Goal: Complete application form: Complete application form

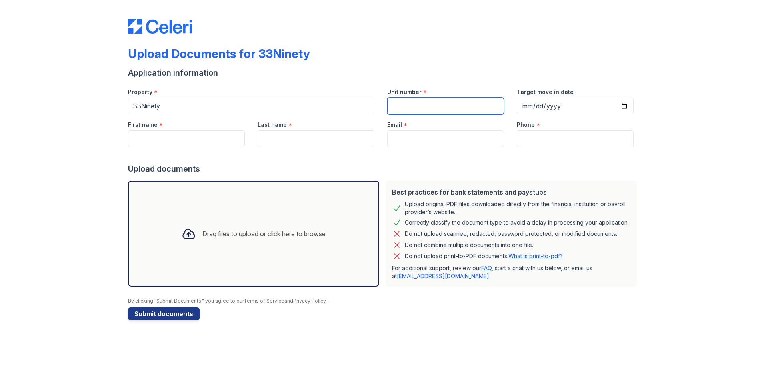
click at [440, 106] on input "Unit number" at bounding box center [445, 106] width 117 height 17
type input "0"
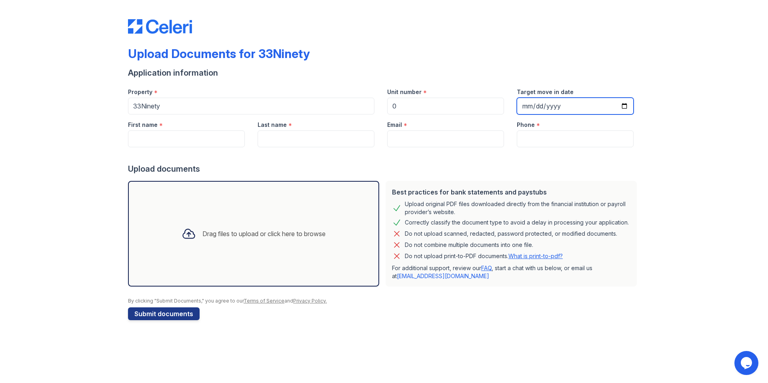
click at [528, 104] on input "Target move in date" at bounding box center [575, 106] width 117 height 17
type input "1985-08-03"
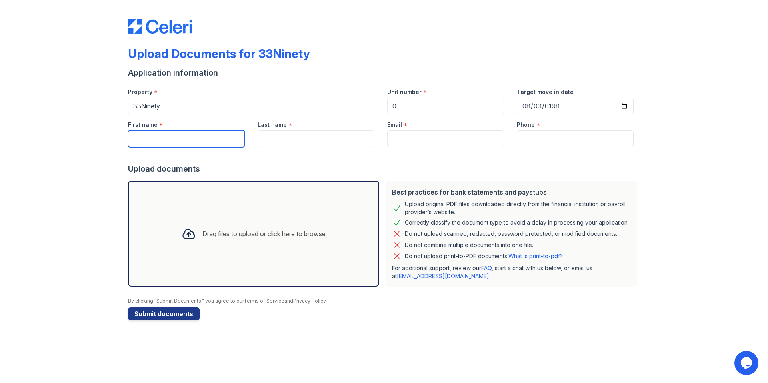
click at [187, 138] on input "First name" at bounding box center [186, 138] width 117 height 17
type input "Maurice"
type input "Carr"
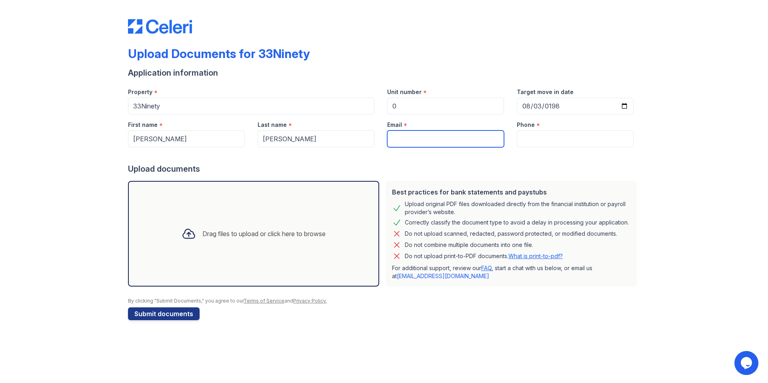
type input "nyomie.iphone@gmail.com"
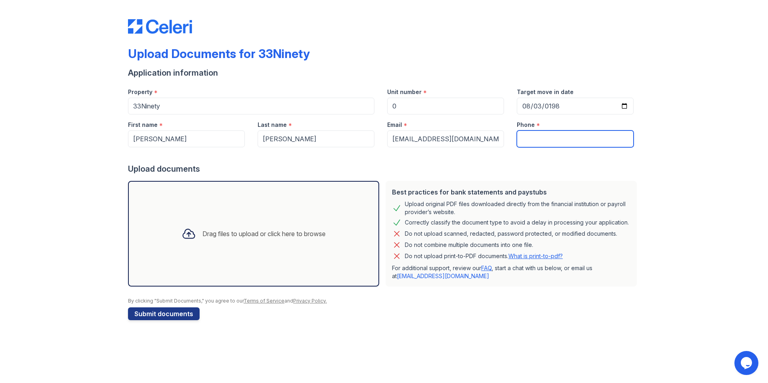
type input "4703022408"
click at [239, 234] on div "Drag files to upload or click here to browse" at bounding box center [263, 234] width 123 height 10
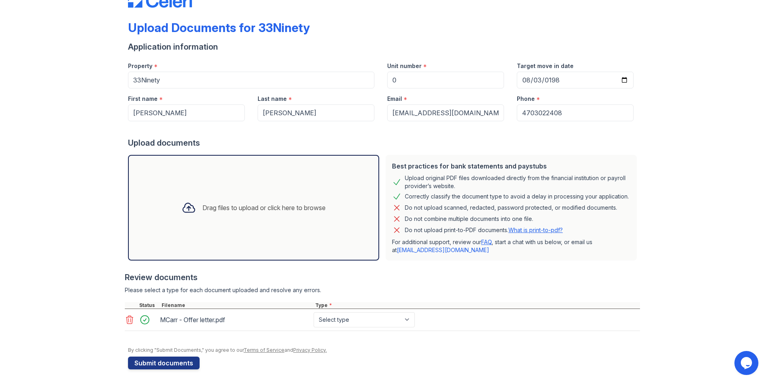
scroll to position [28, 0]
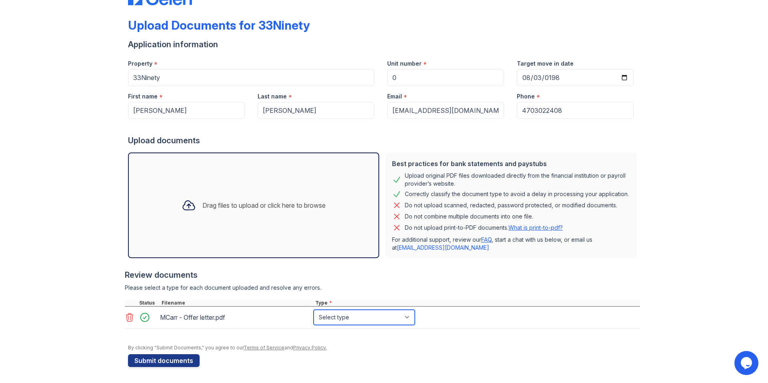
click at [368, 316] on select "Select type Paystub Bank Statement Offer Letter Tax Documents Benefit Award Let…" at bounding box center [364, 317] width 101 height 15
select select "offer_letter"
click at [314, 310] on select "Select type Paystub Bank Statement Offer Letter Tax Documents Benefit Award Let…" at bounding box center [364, 317] width 101 height 15
click at [149, 360] on button "Submit documents" at bounding box center [164, 360] width 72 height 13
click at [556, 74] on input "1985-08-03" at bounding box center [575, 77] width 117 height 17
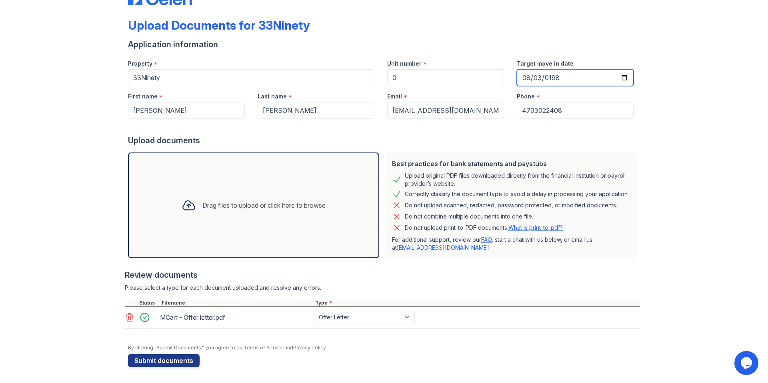
drag, startPoint x: 549, startPoint y: 77, endPoint x: 546, endPoint y: 80, distance: 4.3
click at [548, 78] on input "1985-08-03" at bounding box center [575, 77] width 117 height 17
click at [623, 77] on input "1985-08-03" at bounding box center [575, 77] width 117 height 17
type input "2025-10-06"
click at [175, 363] on button "Submit documents" at bounding box center [164, 360] width 72 height 13
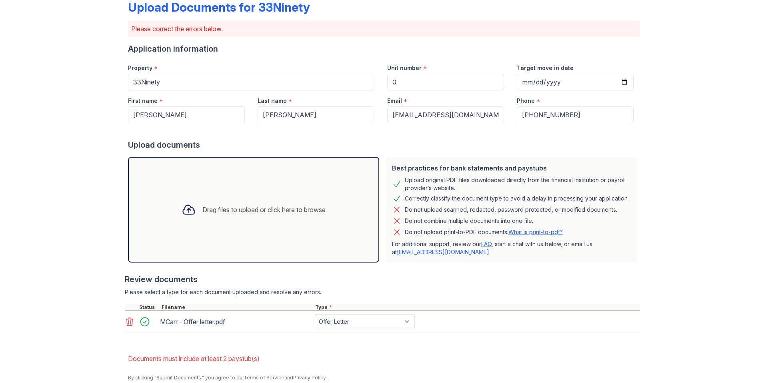
scroll to position [76, 0]
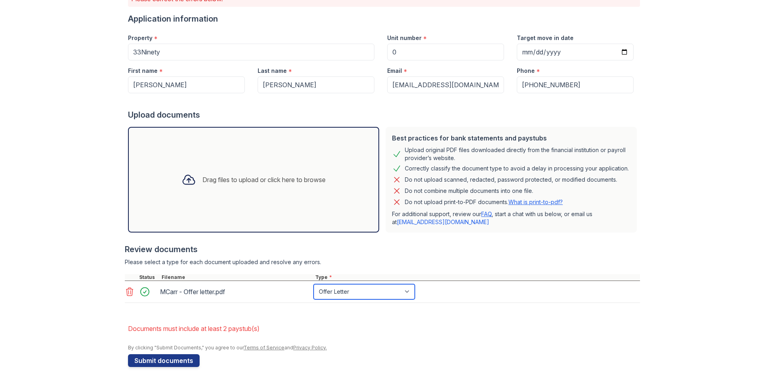
click at [396, 294] on select "Paystub Bank Statement Offer Letter Tax Documents Benefit Award Letter Investme…" at bounding box center [364, 291] width 101 height 15
select select "other"
click at [314, 284] on select "Paystub Bank Statement Offer Letter Tax Documents Benefit Award Letter Investme…" at bounding box center [364, 291] width 101 height 15
click at [142, 360] on button "Submit documents" at bounding box center [164, 360] width 72 height 13
click at [535, 200] on link "What is print-to-pdf?" at bounding box center [536, 201] width 54 height 7
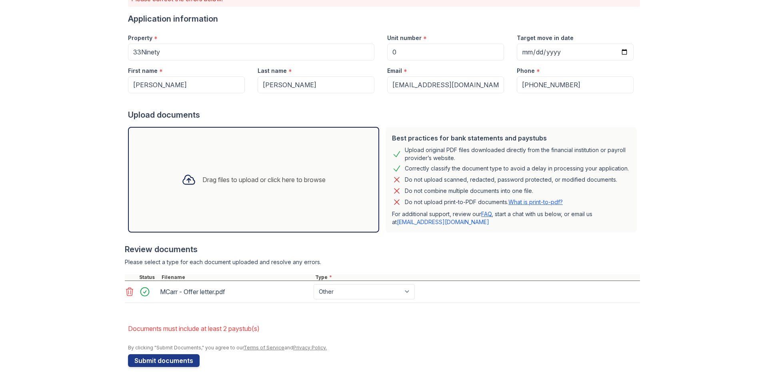
click at [125, 290] on icon at bounding box center [130, 292] width 10 height 10
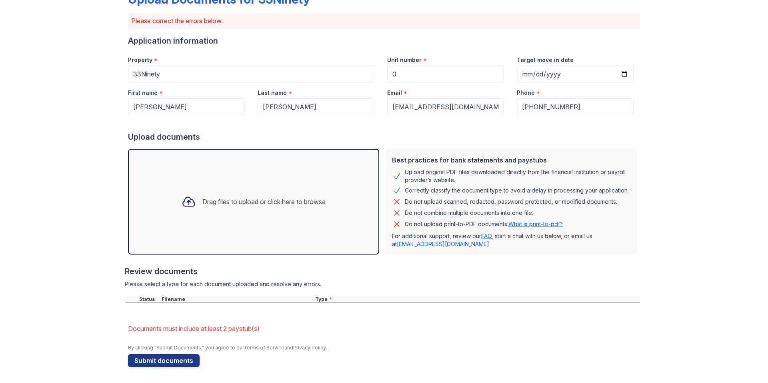
click at [225, 195] on div "Drag files to upload or click here to browse" at bounding box center [253, 201] width 157 height 27
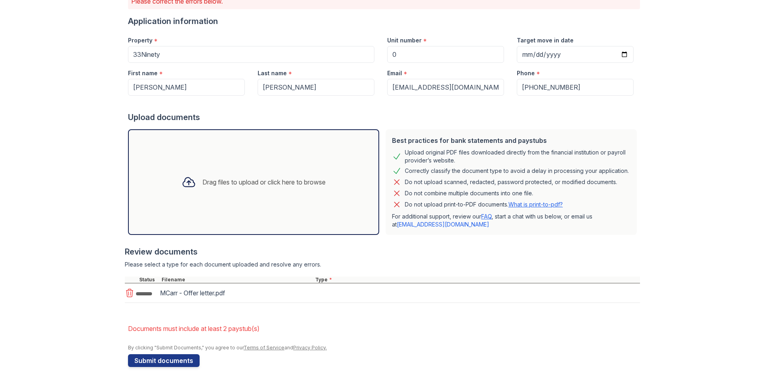
scroll to position [76, 0]
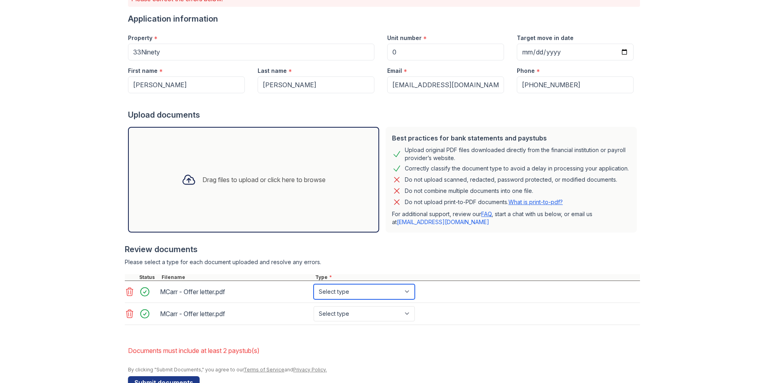
click at [403, 292] on select "Select type Paystub Bank Statement Offer Letter Tax Documents Benefit Award Let…" at bounding box center [364, 291] width 101 height 15
select select "offer_letter"
click at [314, 284] on select "Select type Paystub Bank Statement Offer Letter Tax Documents Benefit Award Let…" at bounding box center [364, 291] width 101 height 15
click at [369, 312] on select "Select type Paystub Bank Statement Offer Letter Tax Documents Benefit Award Let…" at bounding box center [364, 313] width 101 height 15
select select "other"
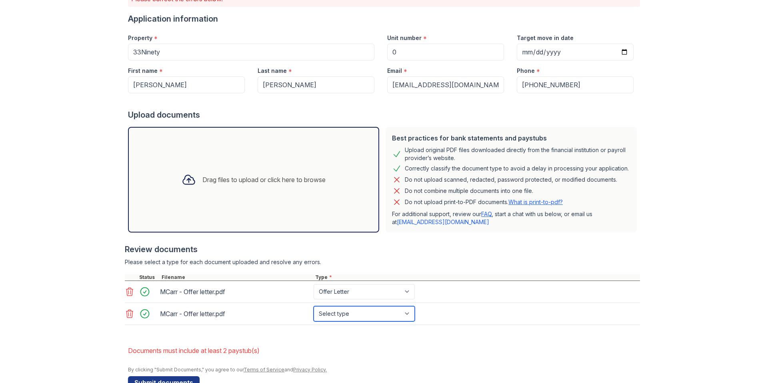
click at [314, 306] on select "Select type Paystub Bank Statement Offer Letter Tax Documents Benefit Award Let…" at bounding box center [364, 313] width 101 height 15
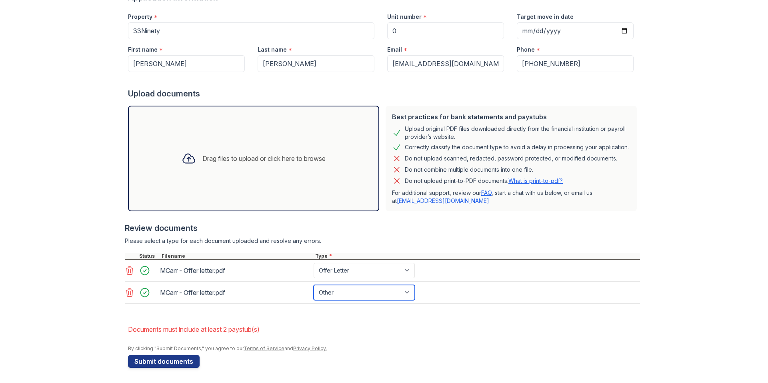
scroll to position [98, 0]
click at [153, 360] on button "Submit documents" at bounding box center [164, 360] width 72 height 13
click at [128, 270] on icon at bounding box center [129, 270] width 7 height 8
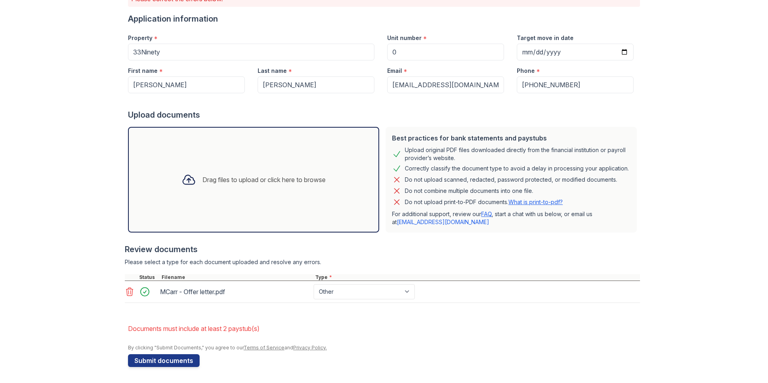
scroll to position [76, 0]
click at [176, 360] on button "Submit documents" at bounding box center [164, 360] width 72 height 13
click at [126, 289] on icon at bounding box center [129, 292] width 7 height 8
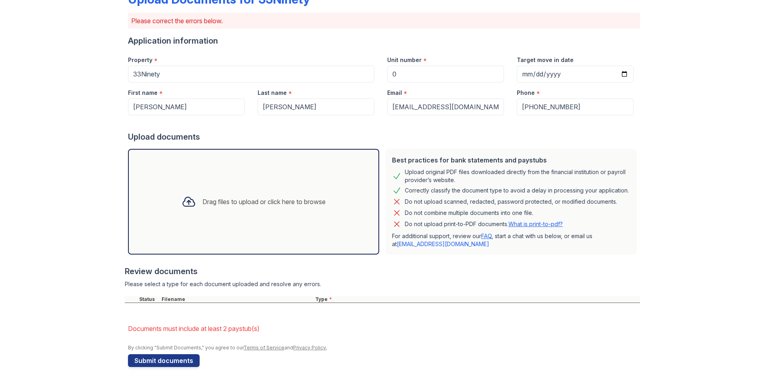
click at [125, 290] on div at bounding box center [382, 292] width 515 height 8
click at [222, 227] on div "Drag files to upload or click here to browse" at bounding box center [253, 202] width 251 height 106
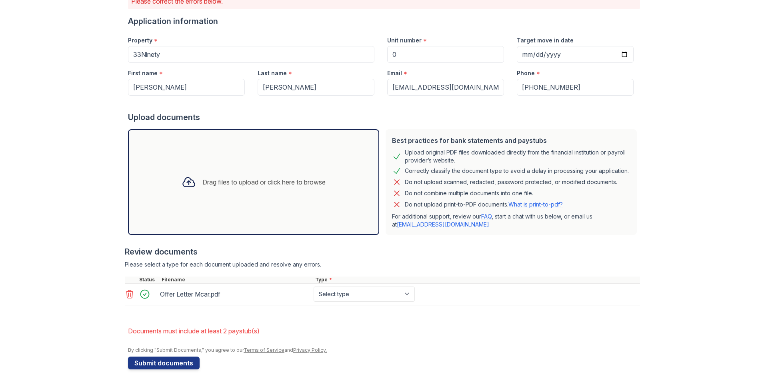
scroll to position [76, 0]
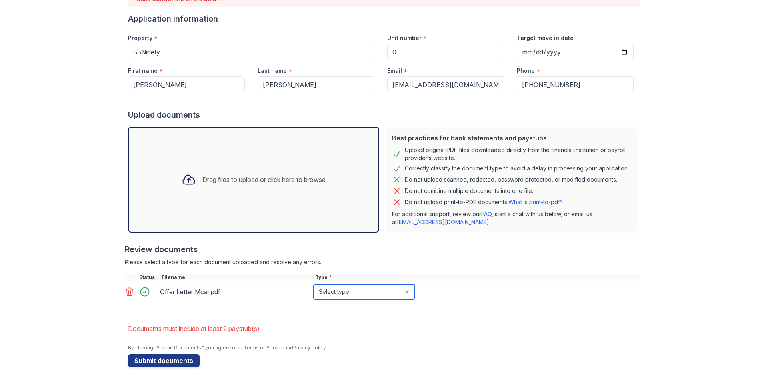
click at [349, 289] on select "Select type Paystub Bank Statement Offer Letter Tax Documents Benefit Award Let…" at bounding box center [364, 291] width 101 height 15
select select "offer_letter"
click at [314, 284] on select "Select type Paystub Bank Statement Offer Letter Tax Documents Benefit Award Let…" at bounding box center [364, 291] width 101 height 15
click at [142, 360] on button "Submit documents" at bounding box center [164, 360] width 72 height 13
click at [402, 290] on select "Paystub Bank Statement Offer Letter Tax Documents Benefit Award Letter Investme…" at bounding box center [364, 291] width 101 height 15
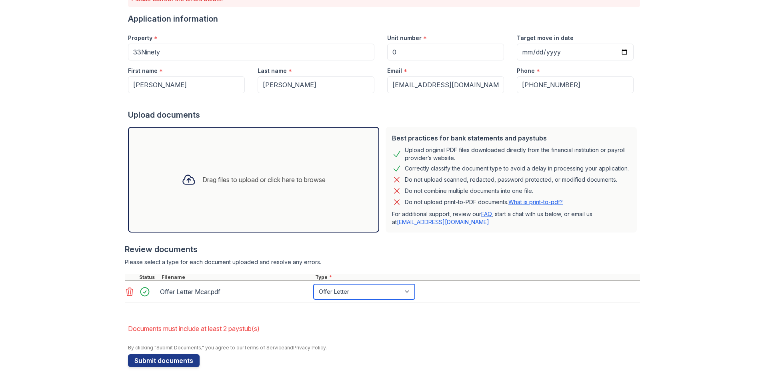
select select "paystub"
click at [314, 284] on select "Paystub Bank Statement Offer Letter Tax Documents Benefit Award Letter Investme…" at bounding box center [364, 291] width 101 height 15
click at [158, 357] on button "Submit documents" at bounding box center [164, 360] width 72 height 13
click at [210, 196] on div "Drag files to upload or click here to browse" at bounding box center [253, 180] width 251 height 106
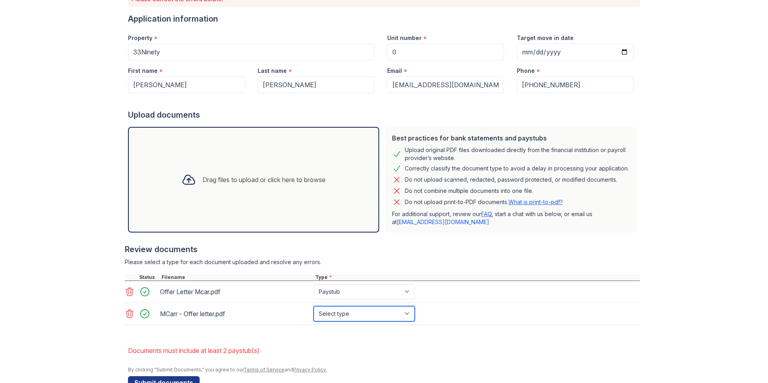
click at [394, 316] on select "Select type Paystub Bank Statement Offer Letter Tax Documents Benefit Award Let…" at bounding box center [364, 313] width 101 height 15
select select "paystub"
click at [314, 306] on select "Select type Paystub Bank Statement Offer Letter Tax Documents Benefit Award Let…" at bounding box center [364, 313] width 101 height 15
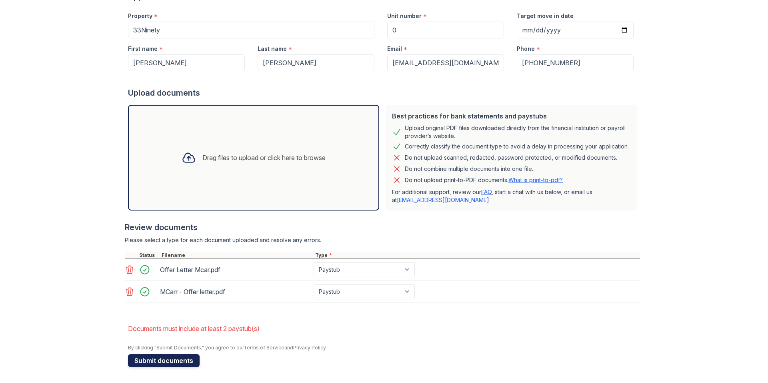
click at [148, 359] on button "Submit documents" at bounding box center [164, 360] width 72 height 13
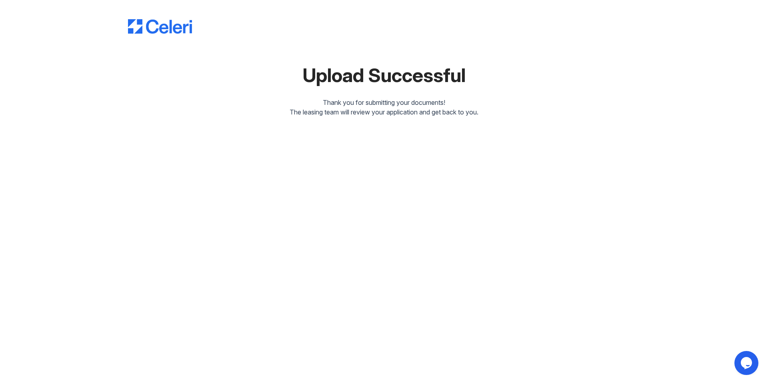
click at [164, 17] on div at bounding box center [384, 18] width 512 height 30
click at [85, 68] on div "Upload Successful Thank you for submitting your documents! The leasing team wil…" at bounding box center [384, 65] width 743 height 130
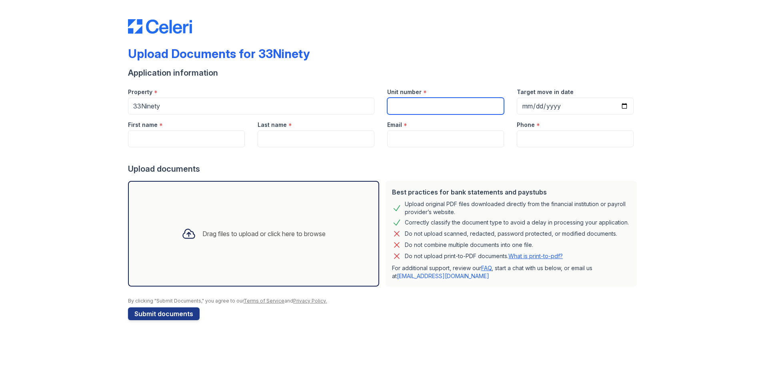
click at [453, 109] on input "Unit number" at bounding box center [445, 106] width 117 height 17
type input "0"
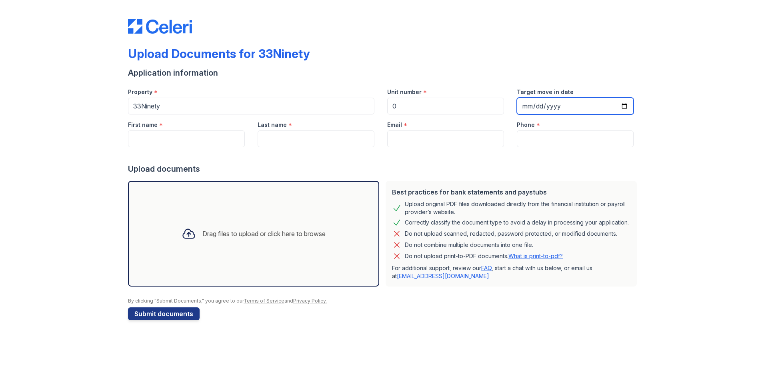
click at [559, 104] on input "Target move in date" at bounding box center [575, 106] width 117 height 17
click at [622, 106] on input "Target move in date" at bounding box center [575, 106] width 117 height 17
type input "2025-10-06"
click at [178, 140] on input "First name" at bounding box center [186, 138] width 117 height 17
type input "Martin"
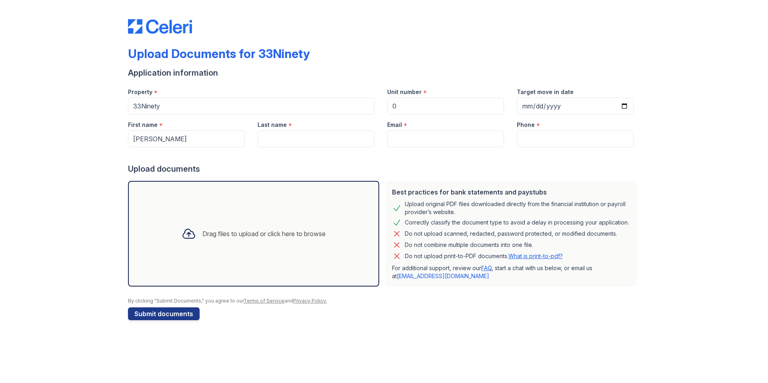
type input "atkins"
type input "4703022408"
click at [416, 137] on input "Email" at bounding box center [445, 138] width 117 height 17
type input "reeso_atkins0331@yahoo.com"
click at [190, 235] on icon at bounding box center [189, 233] width 14 height 14
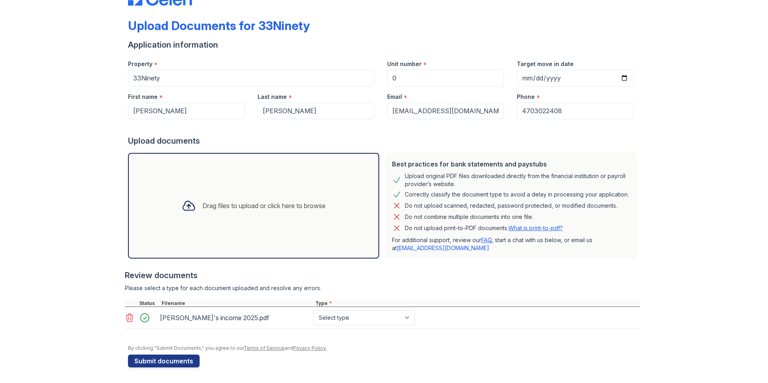
scroll to position [28, 0]
click at [381, 319] on select "Select type Paystub Bank Statement Offer Letter Tax Documents Benefit Award Let…" at bounding box center [364, 317] width 101 height 15
select select "benefit_award_letter"
click at [314, 310] on select "Select type Paystub Bank Statement Offer Letter Tax Documents Benefit Award Let…" at bounding box center [364, 317] width 101 height 15
click at [163, 358] on button "Submit documents" at bounding box center [164, 360] width 72 height 13
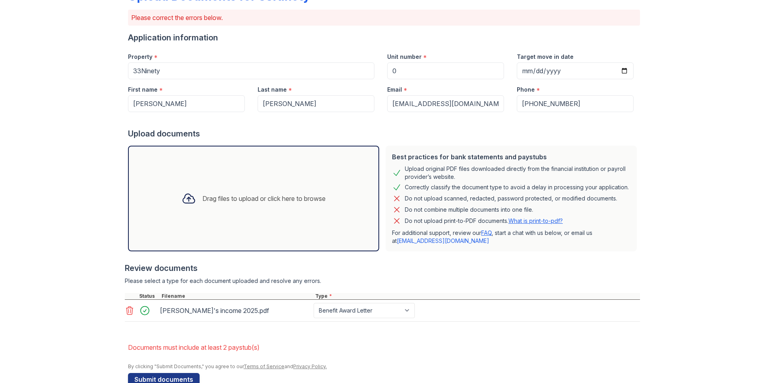
scroll to position [76, 0]
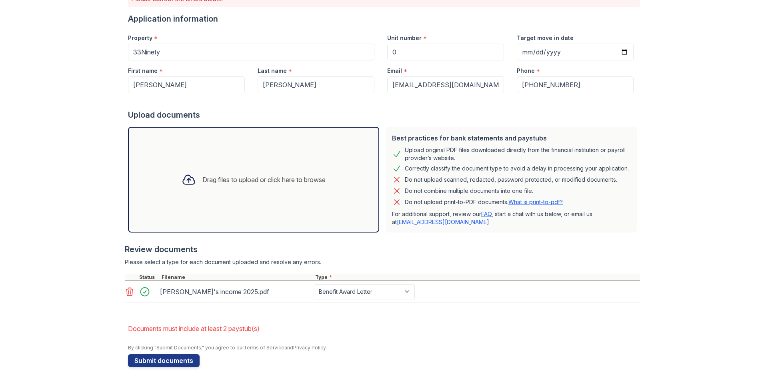
click at [228, 201] on div "Drag files to upload or click here to browse" at bounding box center [253, 180] width 251 height 106
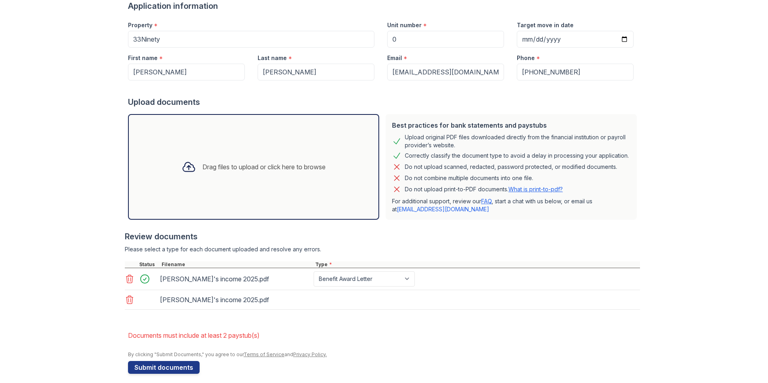
scroll to position [96, 0]
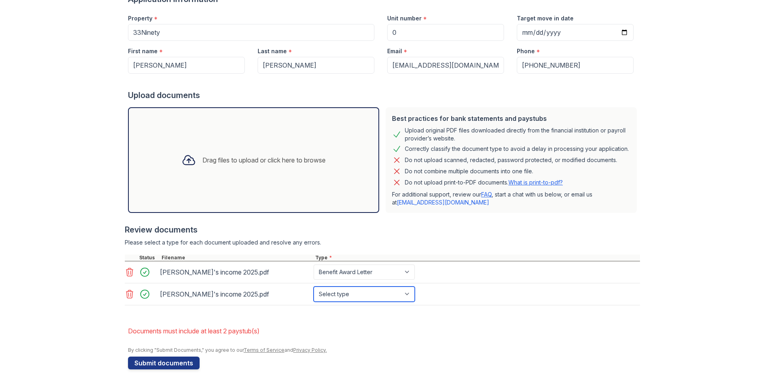
click at [404, 292] on select "Select type Paystub Bank Statement Offer Letter Tax Documents Benefit Award Let…" at bounding box center [364, 293] width 101 height 15
select select "benefit_award_letter"
click at [314, 286] on select "Select type Paystub Bank Statement Offer Letter Tax Documents Benefit Award Let…" at bounding box center [364, 293] width 101 height 15
drag, startPoint x: 182, startPoint y: 362, endPoint x: 186, endPoint y: 358, distance: 5.9
click at [182, 362] on button "Submit documents" at bounding box center [164, 362] width 72 height 13
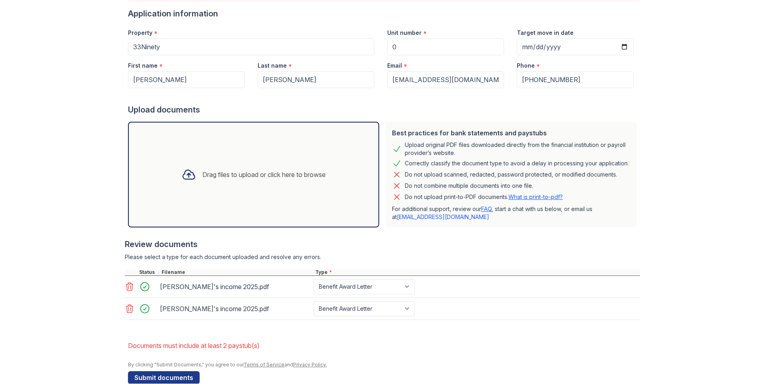
scroll to position [98, 0]
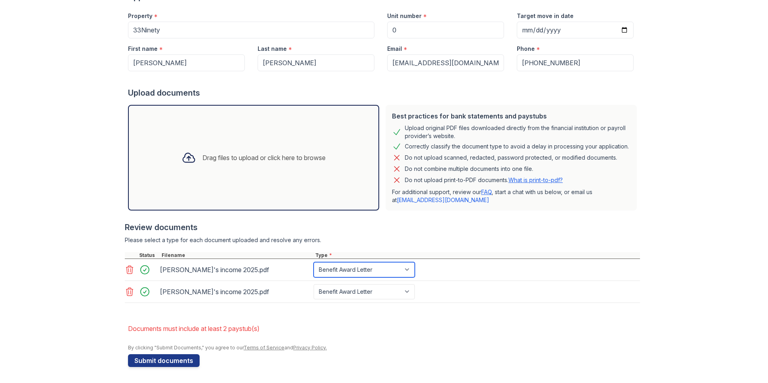
click at [387, 267] on select "Paystub Bank Statement Offer Letter Tax Documents Benefit Award Letter Investme…" at bounding box center [364, 269] width 101 height 15
select select "paystub"
click at [314, 262] on select "Paystub Bank Statement Offer Letter Tax Documents Benefit Award Letter Investme…" at bounding box center [364, 269] width 101 height 15
click at [388, 289] on select "Paystub Bank Statement Offer Letter Tax Documents Benefit Award Letter Investme…" at bounding box center [364, 291] width 101 height 15
select select "paystub"
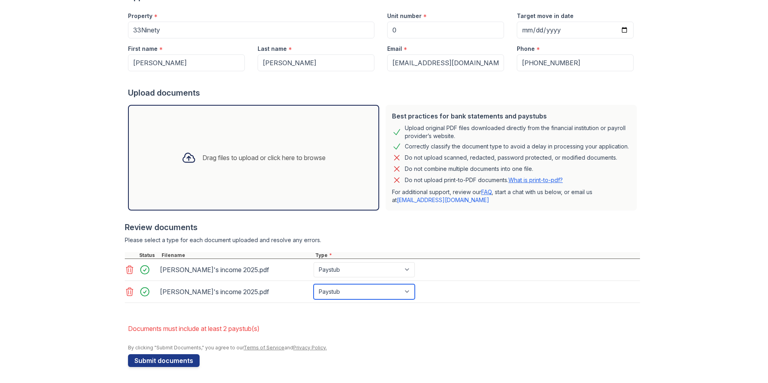
click at [314, 284] on select "Paystub Bank Statement Offer Letter Tax Documents Benefit Award Letter Investme…" at bounding box center [364, 291] width 101 height 15
click at [160, 361] on button "Submit documents" at bounding box center [164, 360] width 72 height 13
